Goal: Transaction & Acquisition: Book appointment/travel/reservation

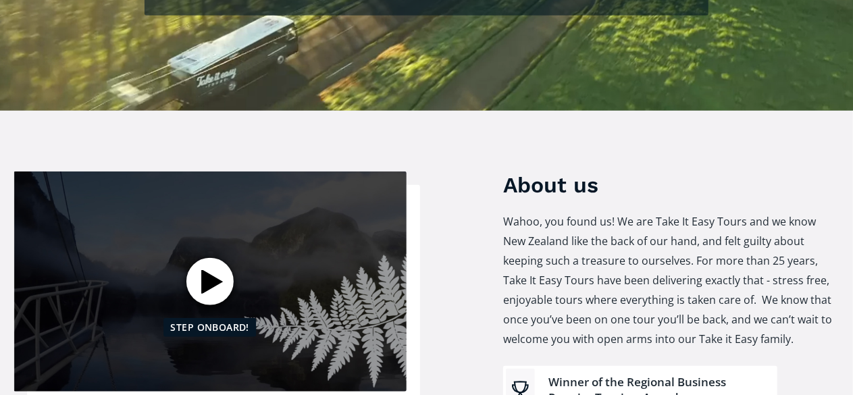
scroll to position [269, 0]
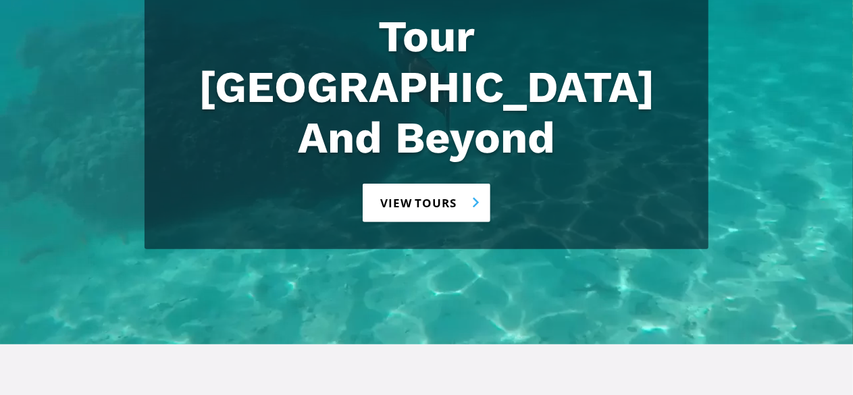
click at [450, 184] on link "View tours" at bounding box center [427, 203] width 128 height 38
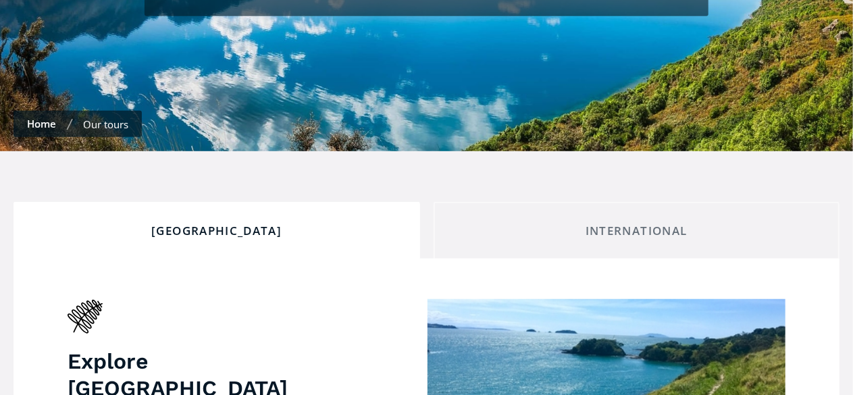
checkbox input "true"
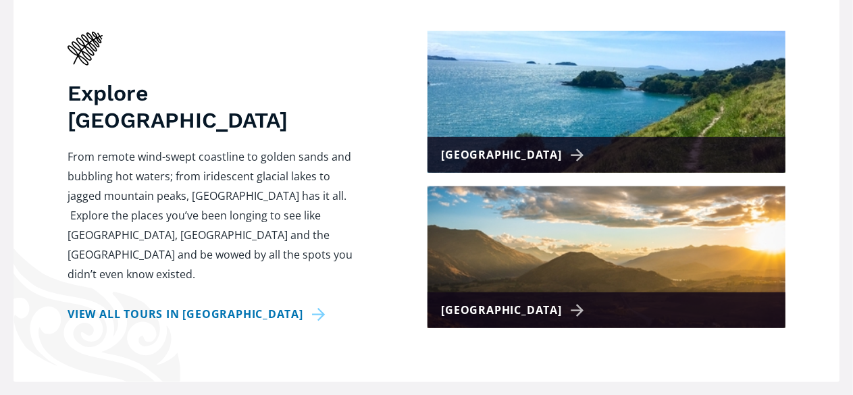
scroll to position [618, 0]
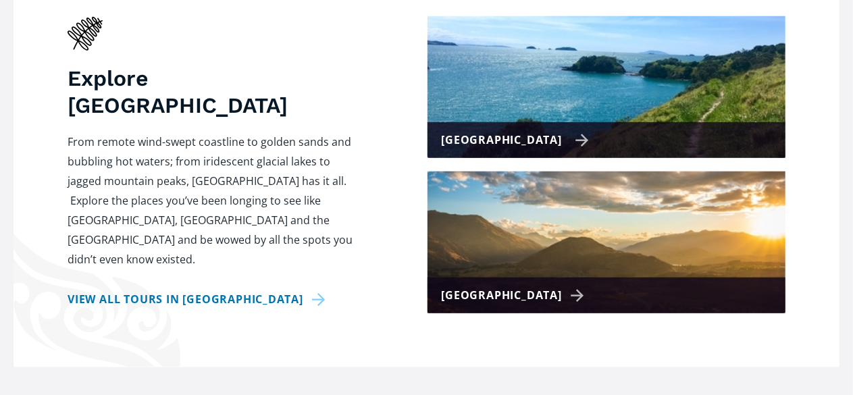
click at [537, 80] on img at bounding box center [606, 87] width 358 height 142
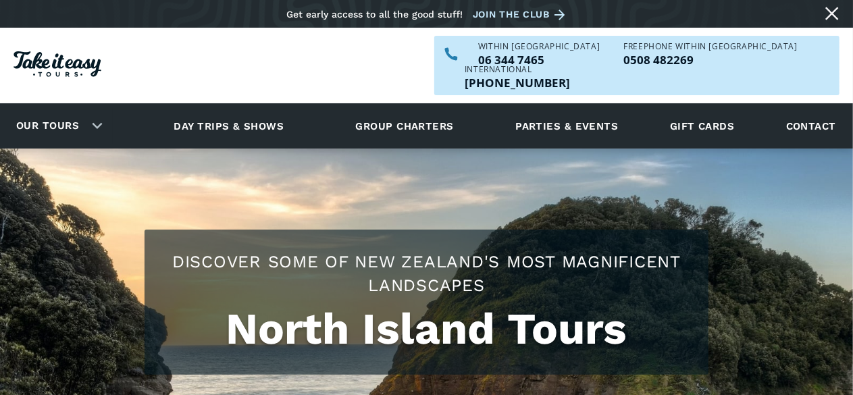
checkbox input "true"
